Goal: Task Accomplishment & Management: Manage account settings

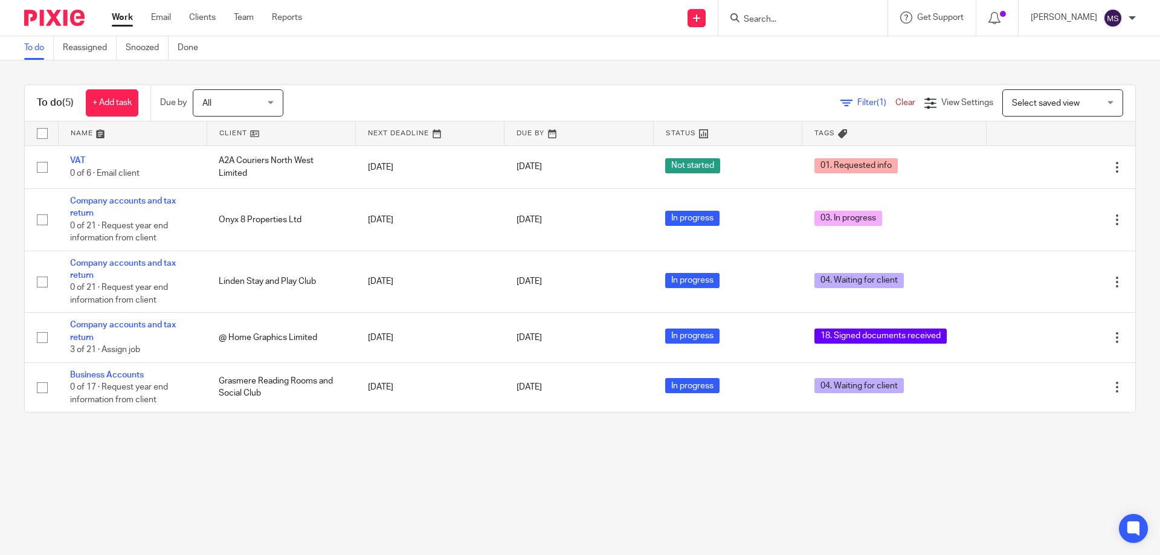
click at [765, 19] on input "Search" at bounding box center [796, 19] width 109 height 11
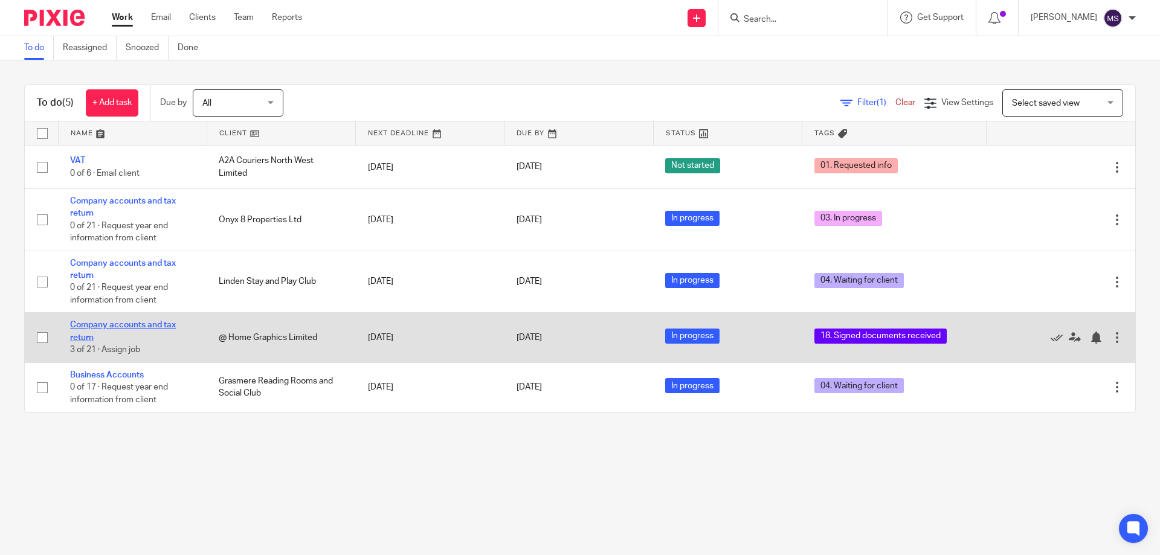
click at [121, 328] on link "Company accounts and tax return" at bounding box center [123, 331] width 106 height 21
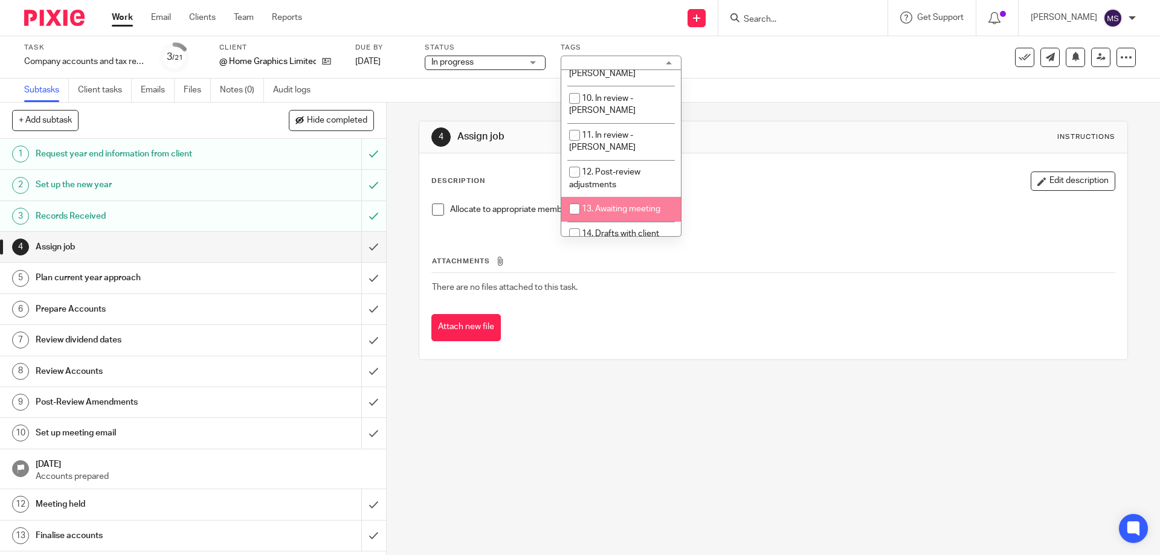
scroll to position [362, 0]
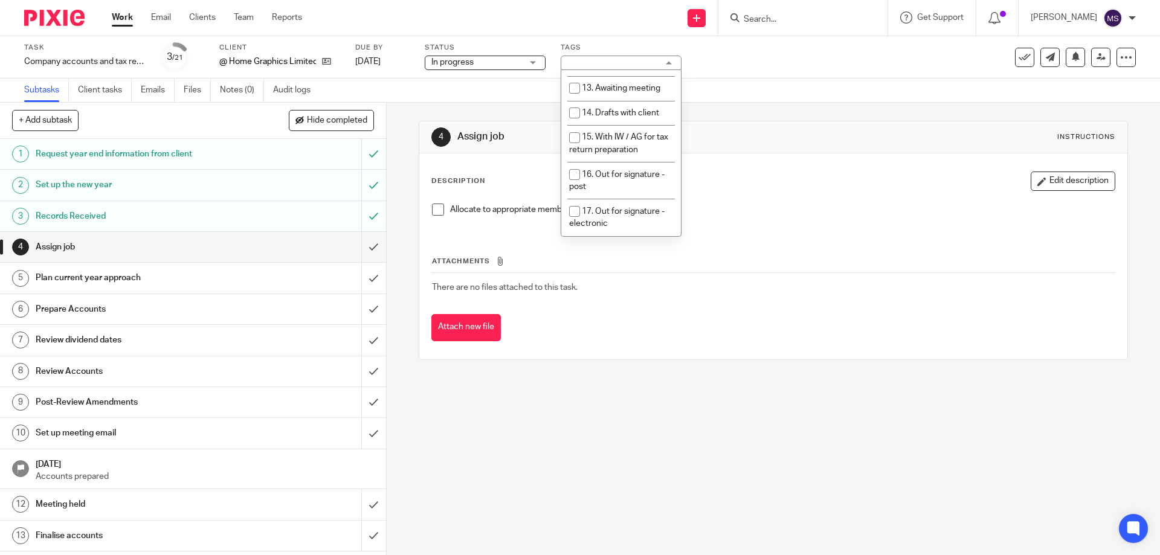
click at [601, 244] on span "18. Signed documents received" at bounding box center [618, 254] width 98 height 21
checkbox input "false"
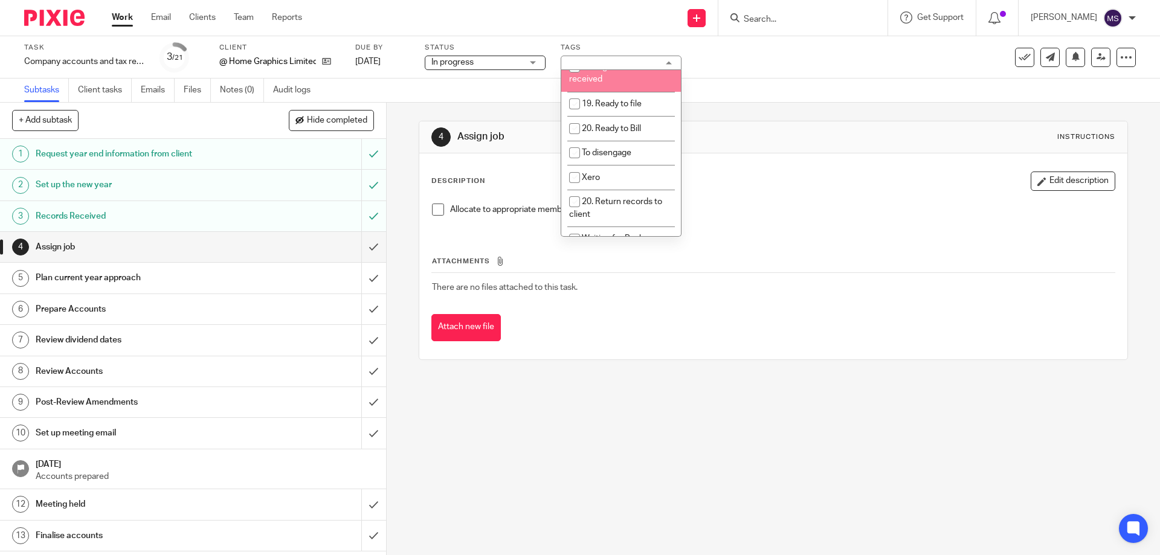
scroll to position [483, 0]
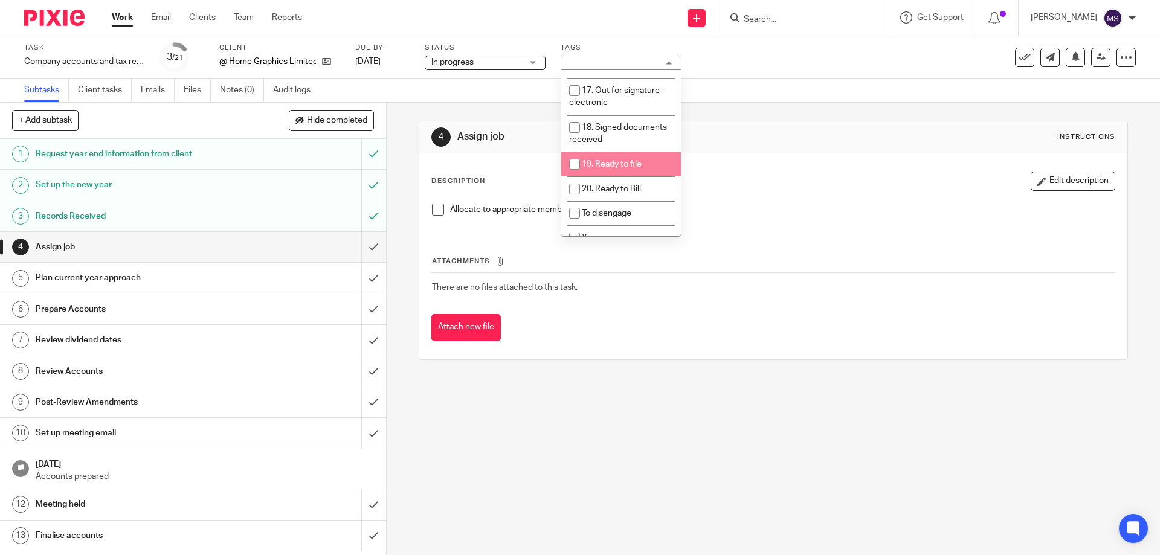
click at [627, 152] on li "19. Ready to file" at bounding box center [621, 164] width 120 height 25
checkbox input "true"
click at [817, 107] on div "4 Assign job Instructions Description Edit description Allocate to appropriate …" at bounding box center [773, 240] width 709 height 275
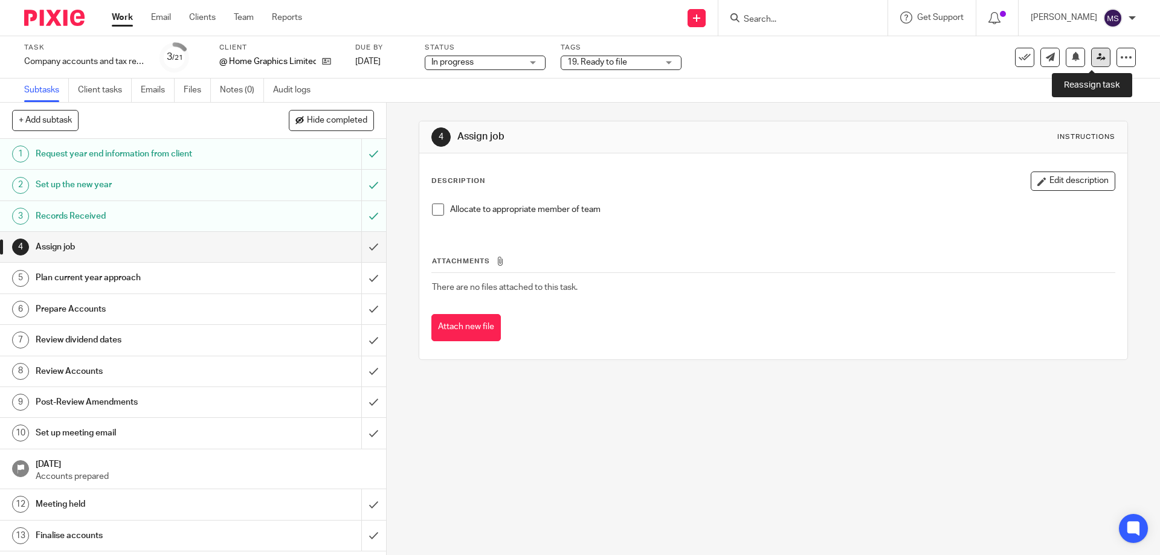
click at [1096, 61] on icon at bounding box center [1100, 57] width 9 height 9
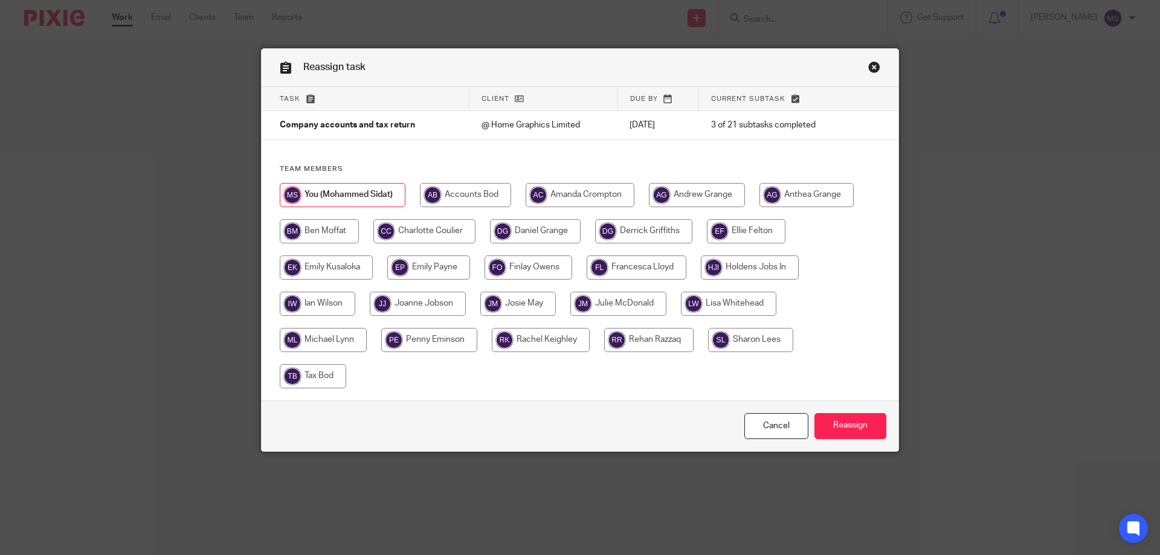
click at [628, 236] on input "radio" at bounding box center [643, 231] width 97 height 24
radio input "true"
click at [865, 425] on input "Reassign" at bounding box center [850, 426] width 72 height 26
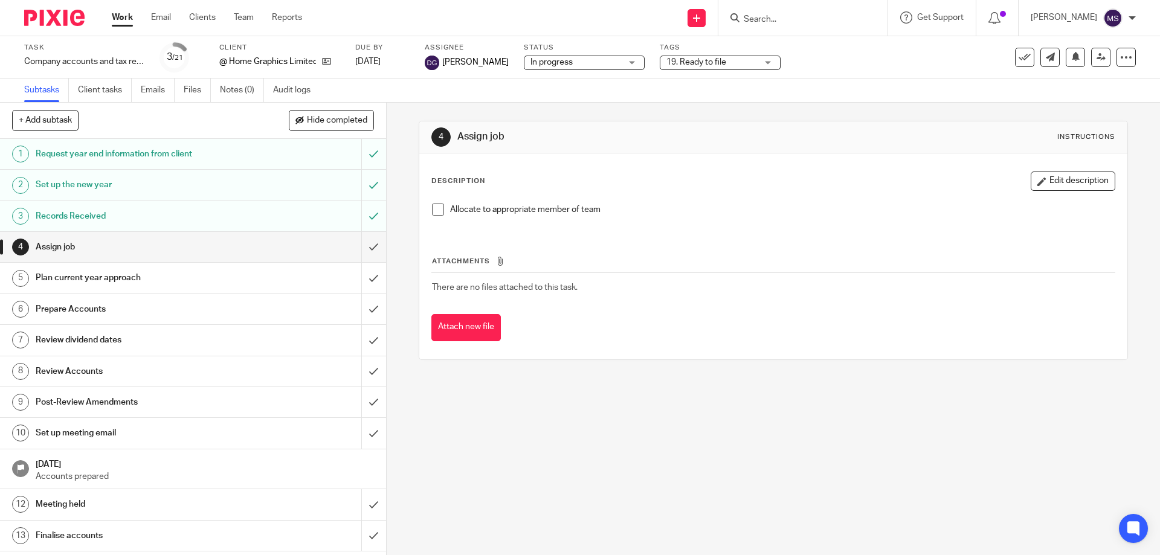
click at [110, 16] on div "Work Email Clients Team Reports Work Email Clients Team Reports Settings" at bounding box center [210, 18] width 221 height 36
click at [115, 19] on link "Work" at bounding box center [122, 17] width 21 height 12
